Goal: Information Seeking & Learning: Find specific fact

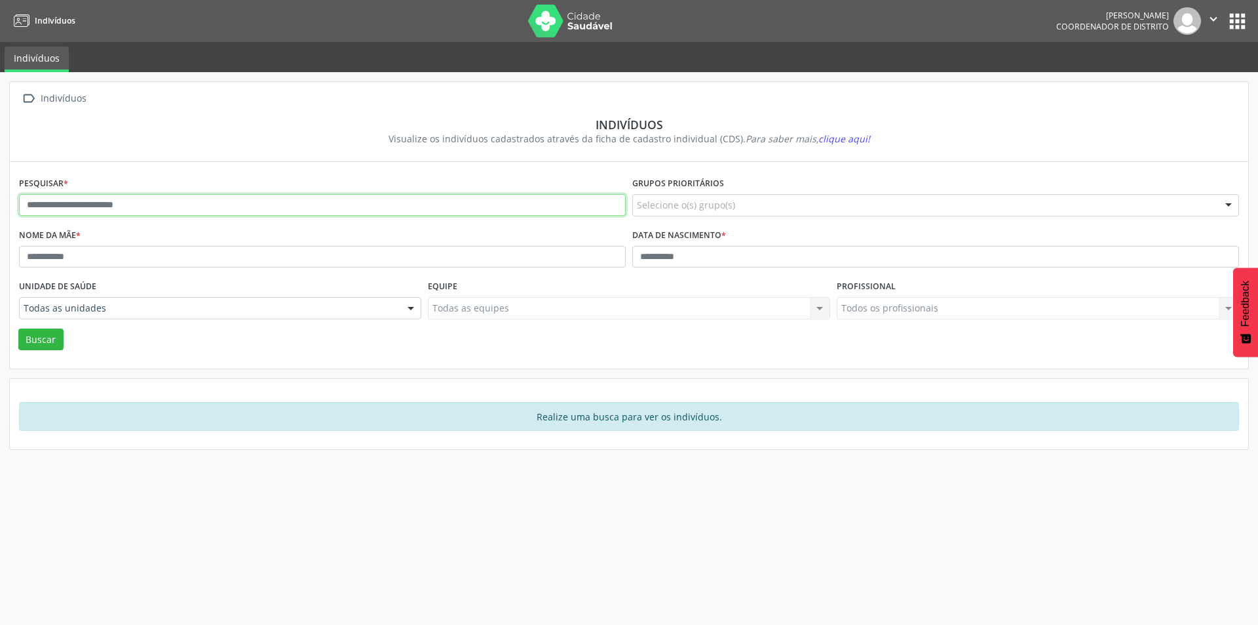
click at [393, 203] on input "text" at bounding box center [322, 205] width 607 height 22
click at [26, 341] on button "Buscar" at bounding box center [40, 339] width 45 height 22
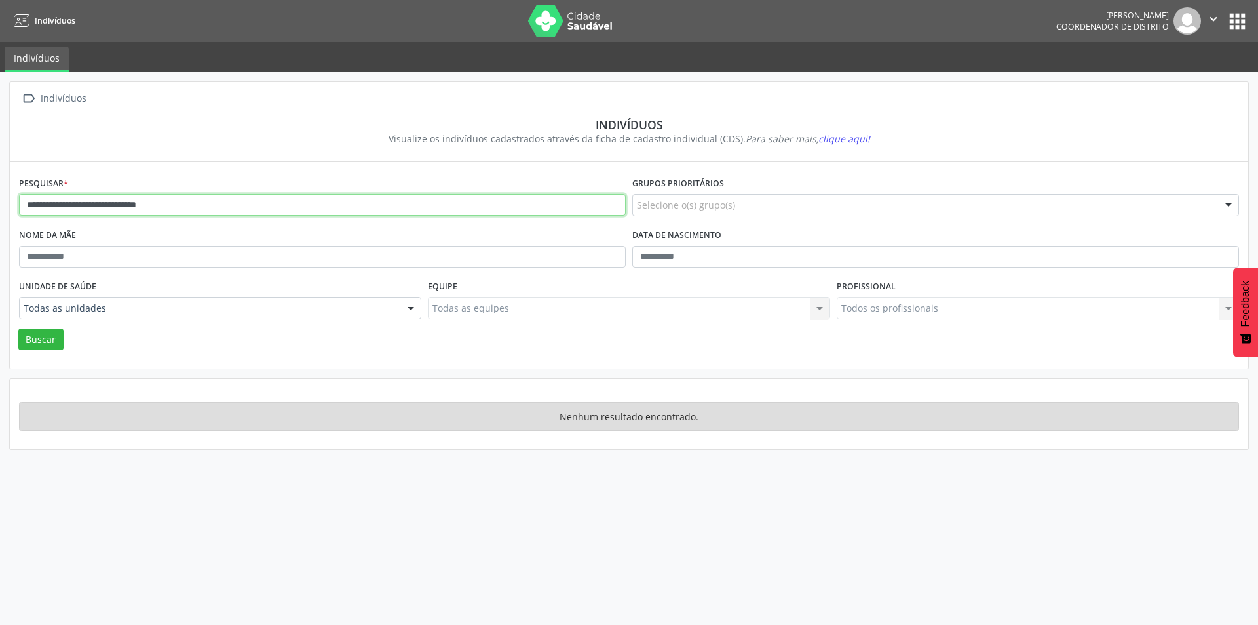
drag, startPoint x: 64, startPoint y: 206, endPoint x: 0, endPoint y: 202, distance: 64.4
click at [0, 202] on div "**********" at bounding box center [629, 348] width 1258 height 552
click at [18, 328] on button "Buscar" at bounding box center [40, 339] width 45 height 22
drag, startPoint x: 61, startPoint y: 202, endPoint x: 0, endPoint y: 207, distance: 61.2
click at [0, 207] on div "**********" at bounding box center [629, 348] width 1258 height 552
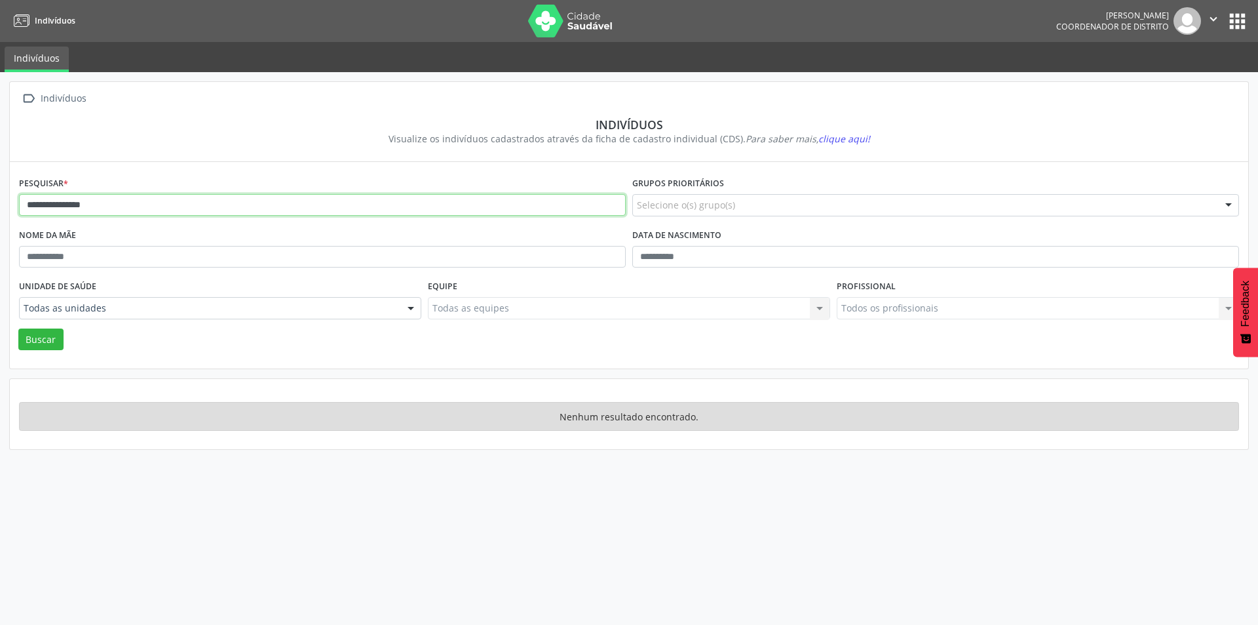
click at [18, 328] on button "Buscar" at bounding box center [40, 339] width 45 height 22
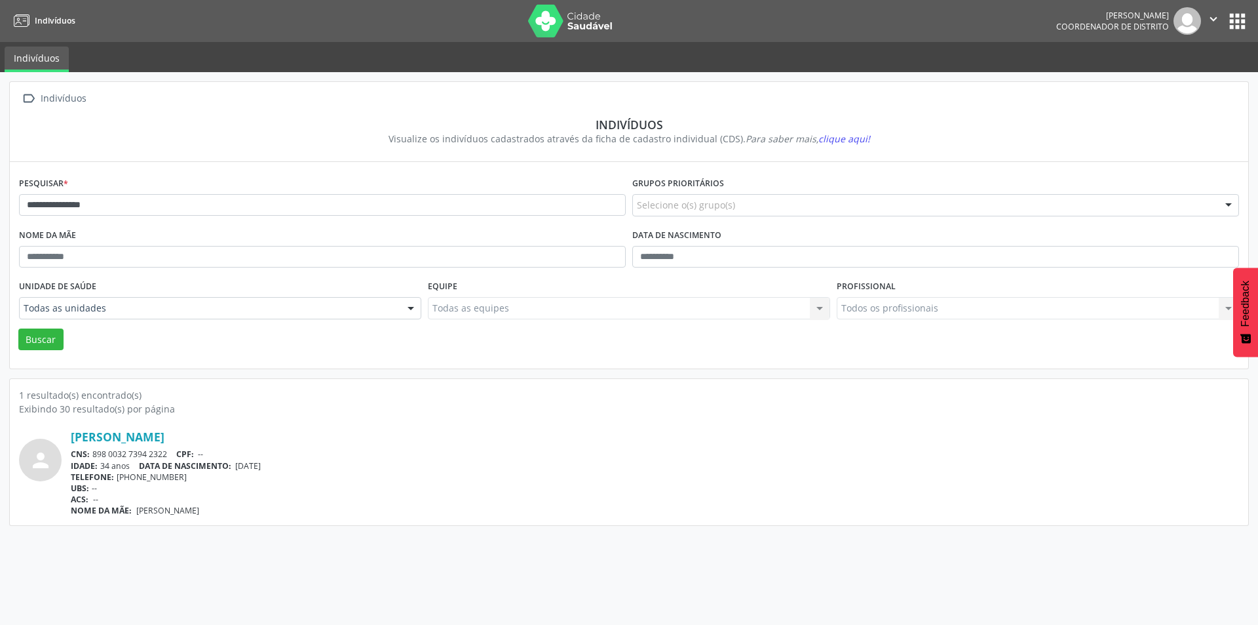
drag, startPoint x: 240, startPoint y: 511, endPoint x: 132, endPoint y: 509, distance: 108.2
click at [132, 509] on div "NOME DA MÃE: [PERSON_NAME]" at bounding box center [655, 510] width 1168 height 11
click at [133, 441] on link "[PERSON_NAME]" at bounding box center [118, 436] width 94 height 14
click at [244, 476] on div "TELEFONE: [PHONE_NUMBER]" at bounding box center [655, 476] width 1168 height 11
click at [98, 502] on span "--" at bounding box center [95, 498] width 5 height 11
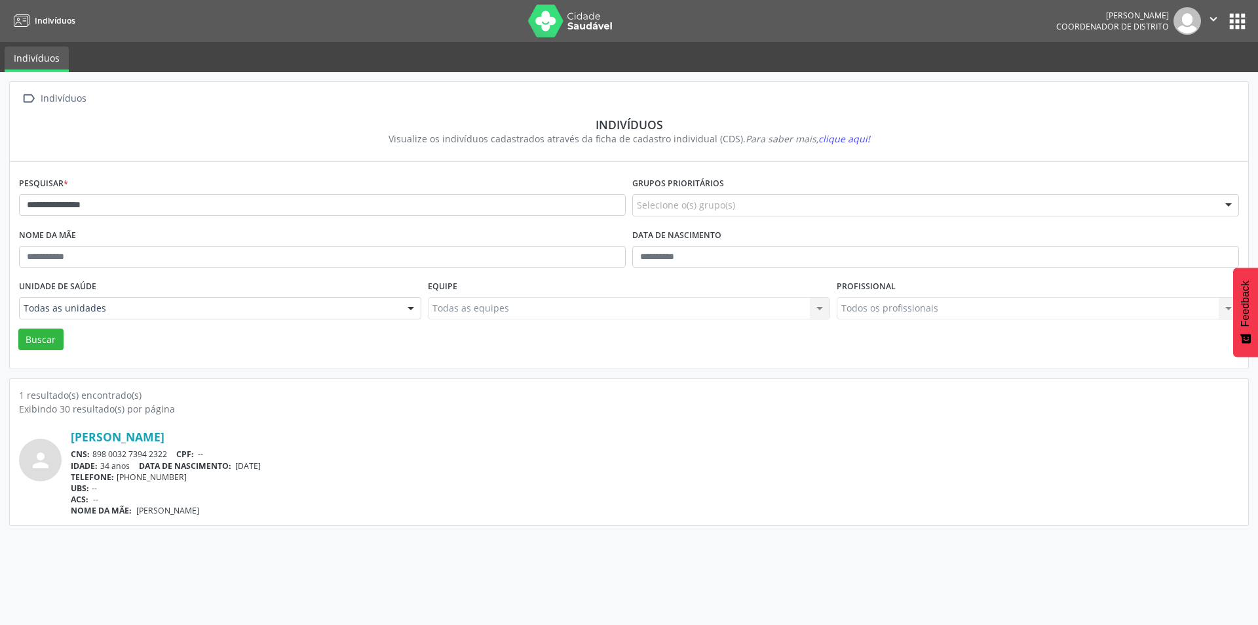
drag, startPoint x: 135, startPoint y: 511, endPoint x: 237, endPoint y: 507, distance: 102.3
click at [237, 507] on div "NOME DA MÃE: [PERSON_NAME]" at bounding box center [655, 510] width 1168 height 11
click at [252, 510] on div "NOME DA MÃE: [PERSON_NAME]" at bounding box center [655, 510] width 1168 height 11
drag, startPoint x: 248, startPoint y: 510, endPoint x: 136, endPoint y: 514, distance: 111.5
click at [136, 514] on div "NOME DA MÃE: [PERSON_NAME]" at bounding box center [655, 510] width 1168 height 11
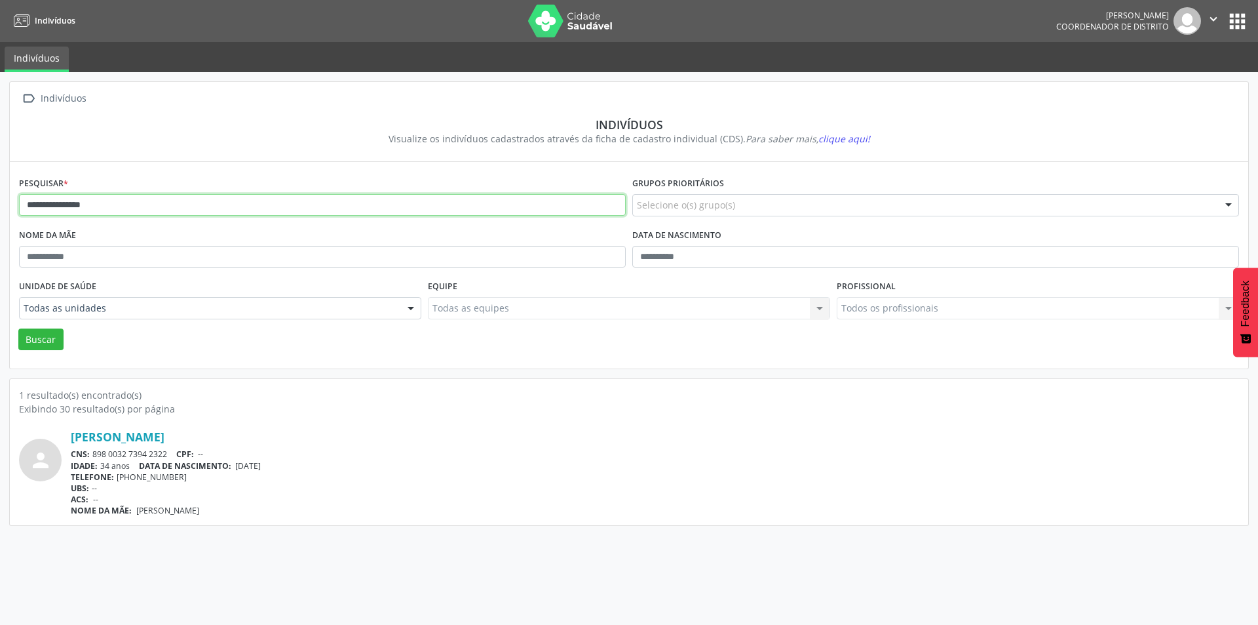
drag, startPoint x: 148, startPoint y: 208, endPoint x: 0, endPoint y: 214, distance: 148.3
click at [0, 214] on div "**********" at bounding box center [629, 348] width 1258 height 552
type input "**********"
click at [18, 328] on button "Buscar" at bounding box center [40, 339] width 45 height 22
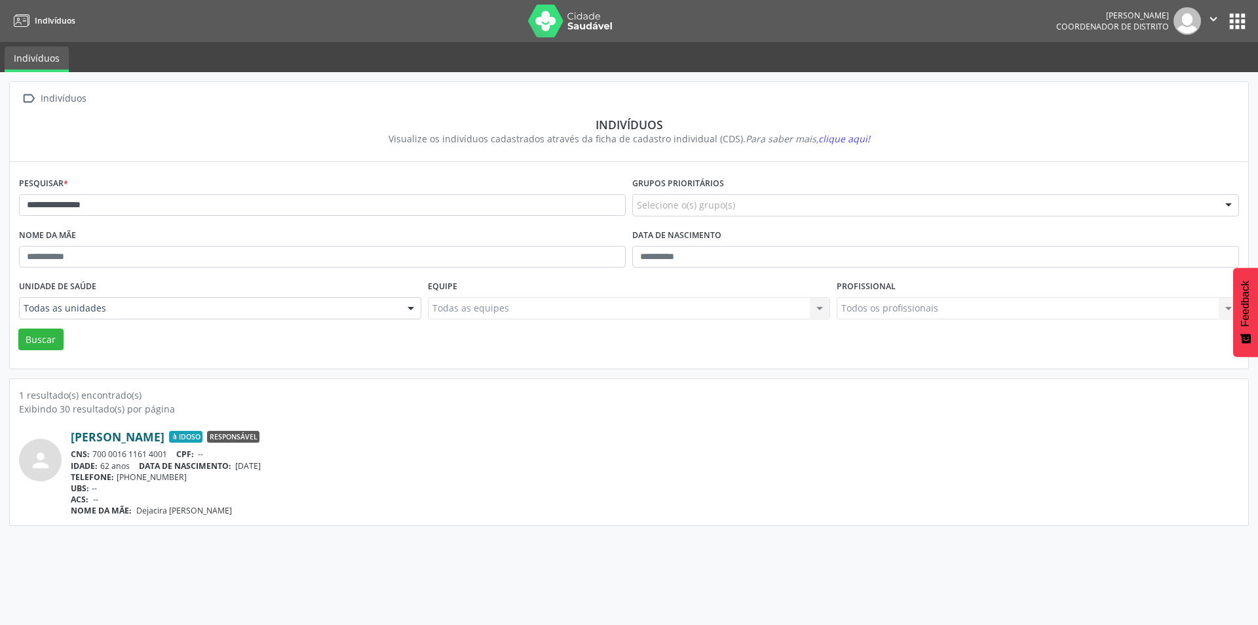
click at [138, 444] on link "[PERSON_NAME]" at bounding box center [118, 436] width 94 height 14
click at [1212, 8] on button "" at bounding box center [1213, 21] width 25 height 28
click at [1174, 81] on link "Sair" at bounding box center [1180, 80] width 90 height 18
